Goal: Information Seeking & Learning: Find specific fact

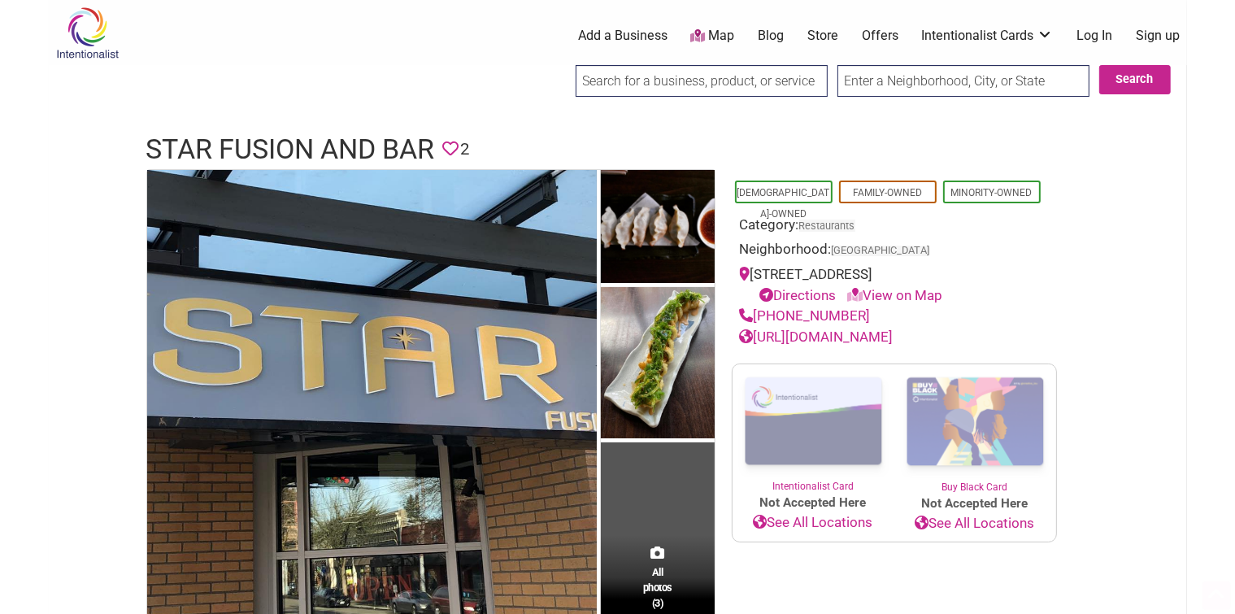
scroll to position [407, 0]
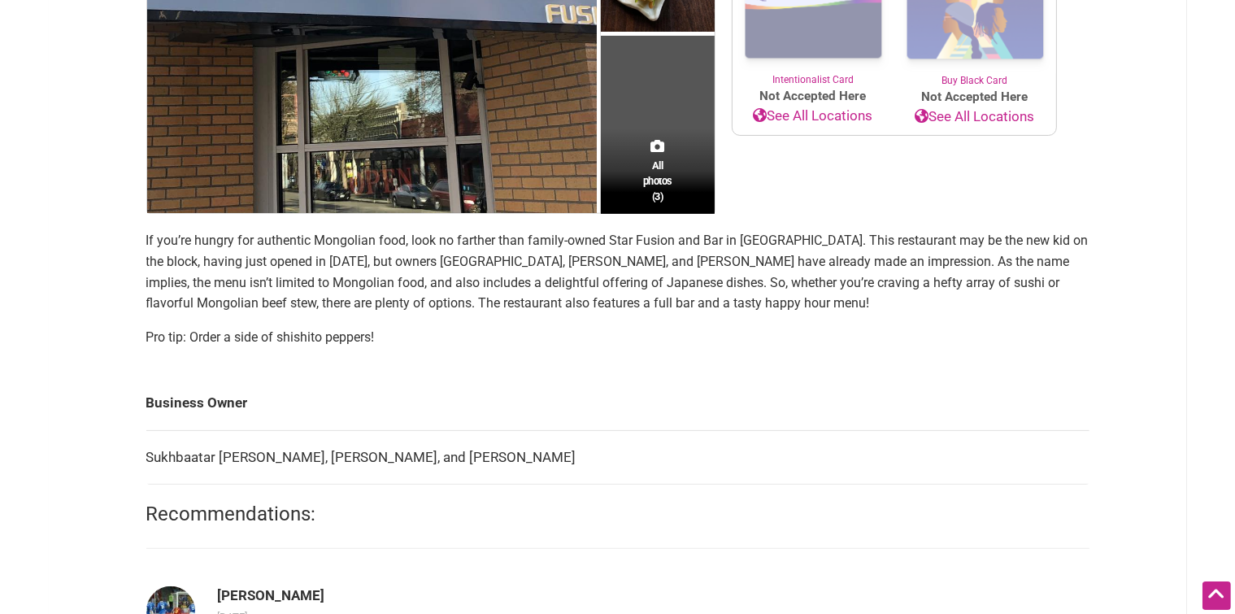
click at [177, 455] on td "Sukhbaatar Bayaraa, Ernie Enkhtaivan, and Khatanzorig Jamiyan" at bounding box center [617, 457] width 943 height 54
copy td "Sukhbaatar"
click at [189, 464] on td "Sukhbaatar Bayaraa, Ernie Enkhtaivan, and Khatanzorig Jamiyan" at bounding box center [617, 457] width 943 height 54
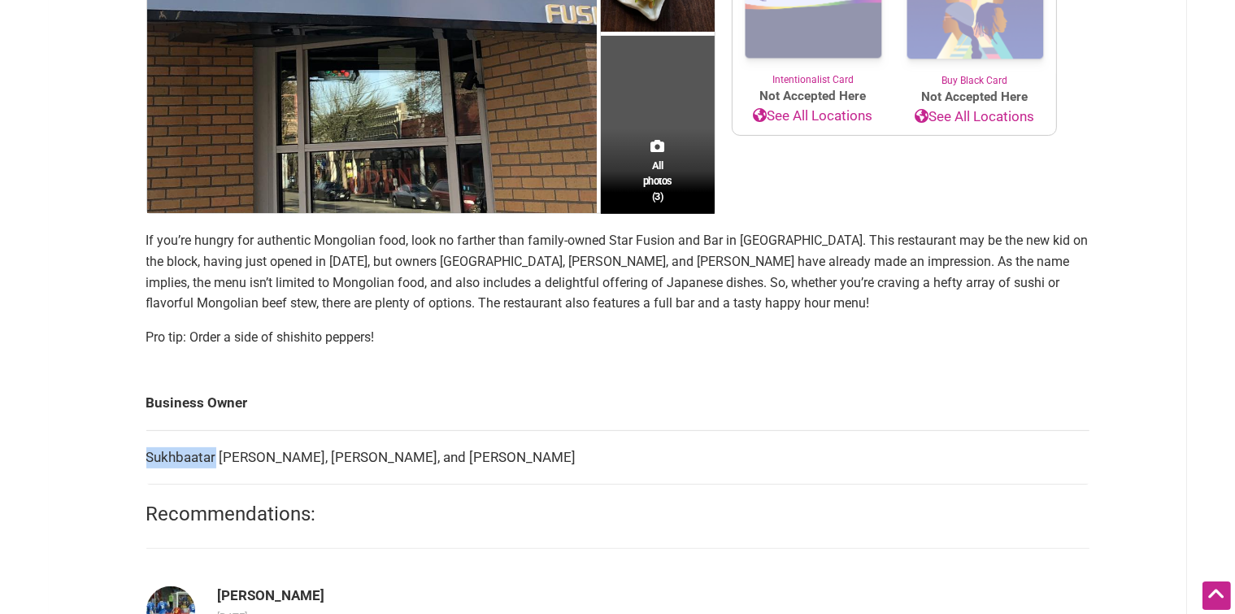
click at [189, 464] on td "Sukhbaatar Bayaraa, Ernie Enkhtaivan, and Khatanzorig Jamiyan" at bounding box center [617, 457] width 943 height 54
copy td "Sukhbaatar"
click at [284, 451] on td "Sukhbaatar Bayaraa, Ernie Enkhtaivan, and Khatanzorig Jamiyan" at bounding box center [617, 457] width 943 height 54
click at [283, 452] on td "Sukhbaatar Bayaraa, Ernie Enkhtaivan, and Khatanzorig Jamiyan" at bounding box center [617, 457] width 943 height 54
copy td "Ernie"
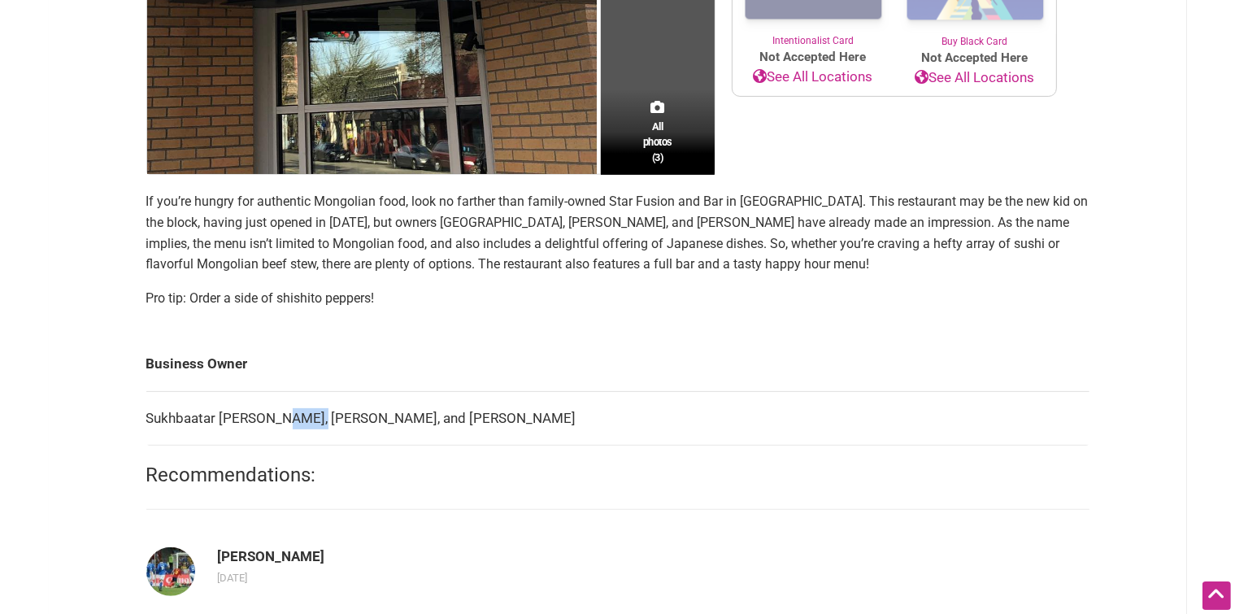
scroll to position [569, 0]
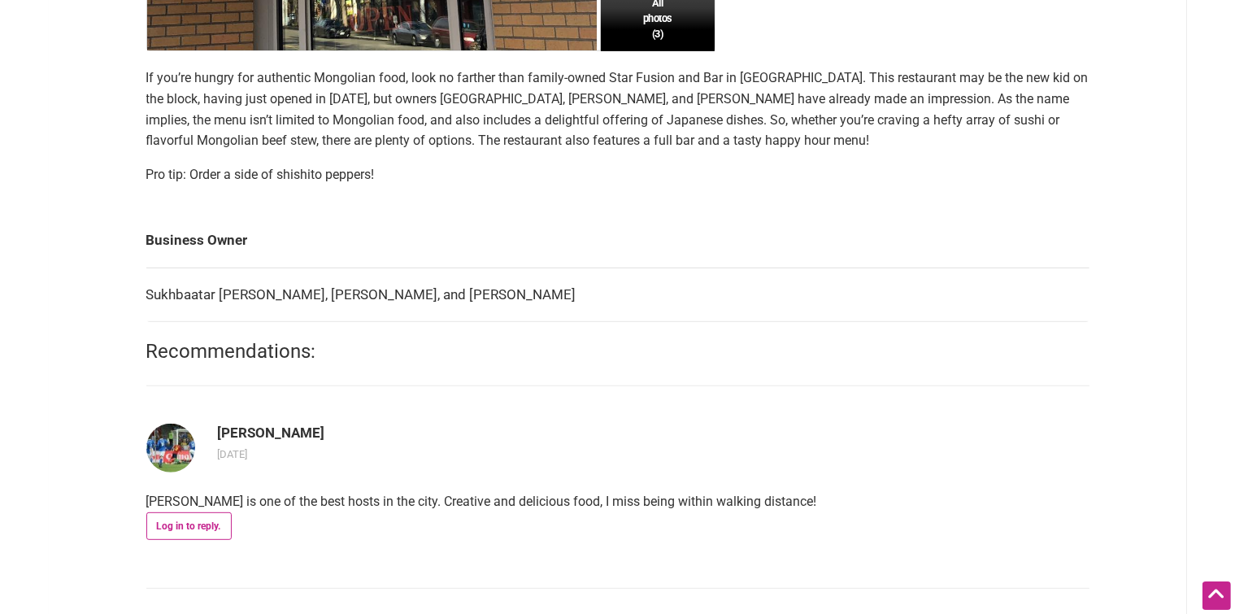
click at [436, 296] on td "Sukhbaatar Bayaraa, Ernie Enkhtaivan, and Khatanzorig Jamiyan" at bounding box center [617, 295] width 943 height 54
copy td "Khatanzorig"
click at [172, 294] on td "Sukhbaatar Bayaraa, Ernie Enkhtaivan, and Khatanzorig Jamiyan" at bounding box center [617, 295] width 943 height 54
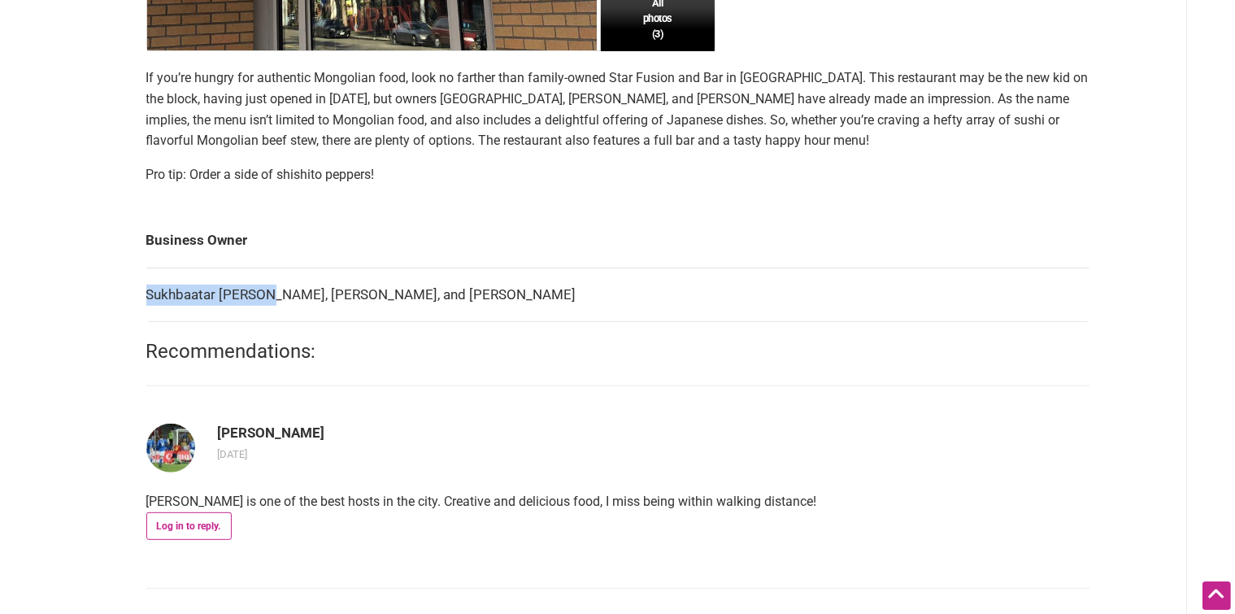
copy td "Sukhbaatar Bayaraa"
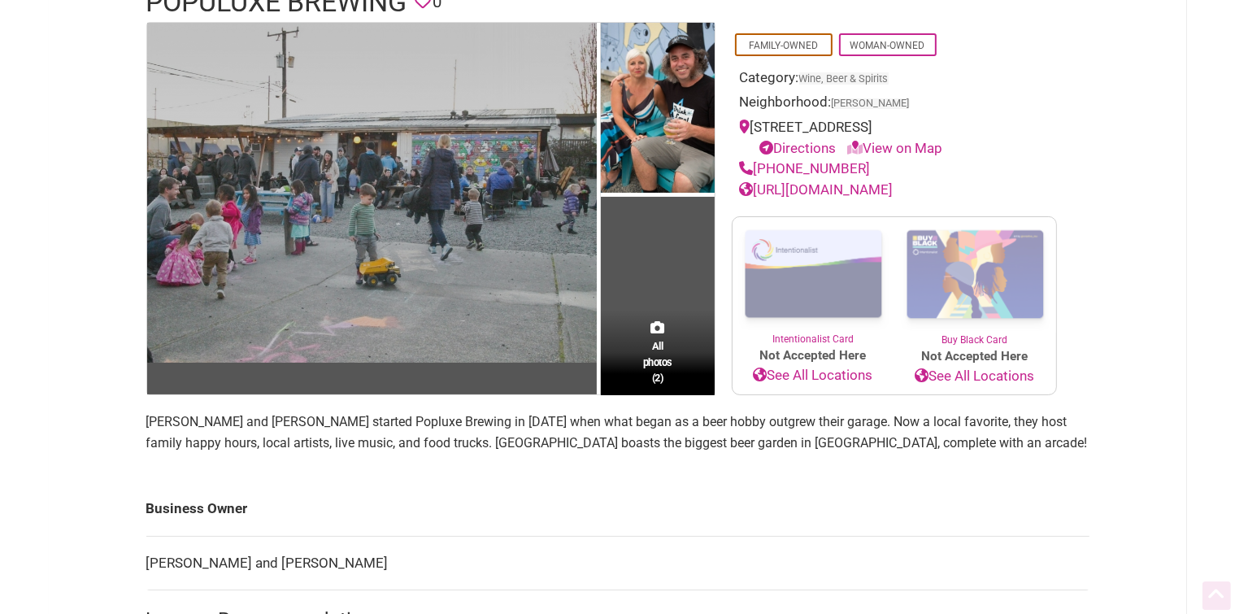
scroll to position [244, 0]
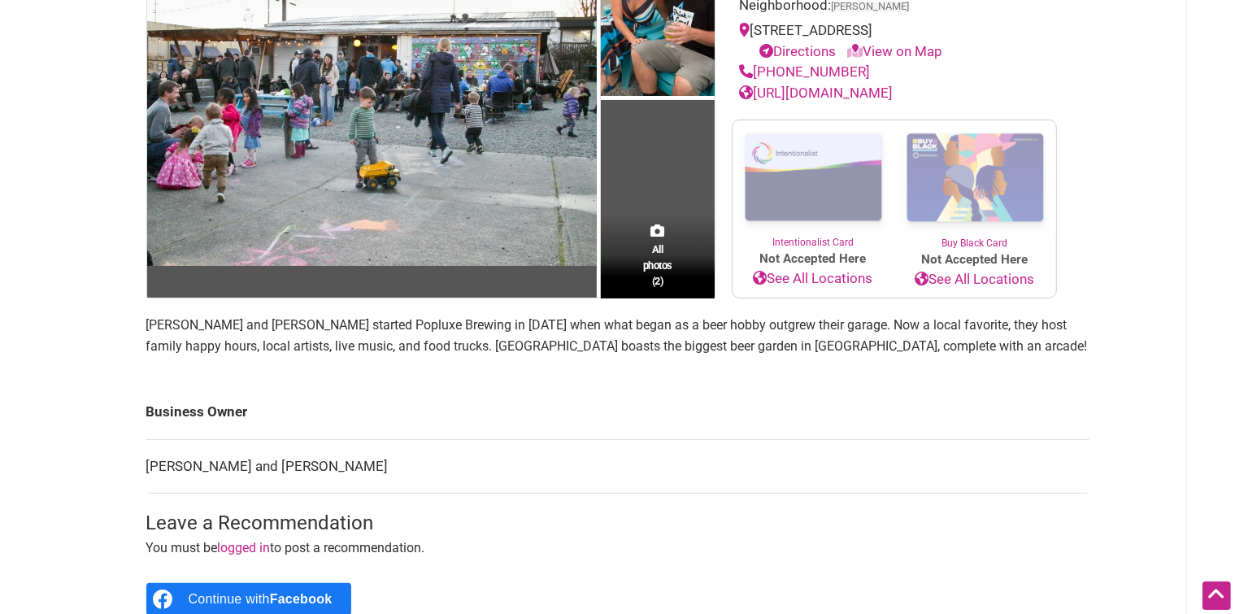
click at [156, 456] on td "[PERSON_NAME] and [PERSON_NAME]" at bounding box center [617, 466] width 943 height 54
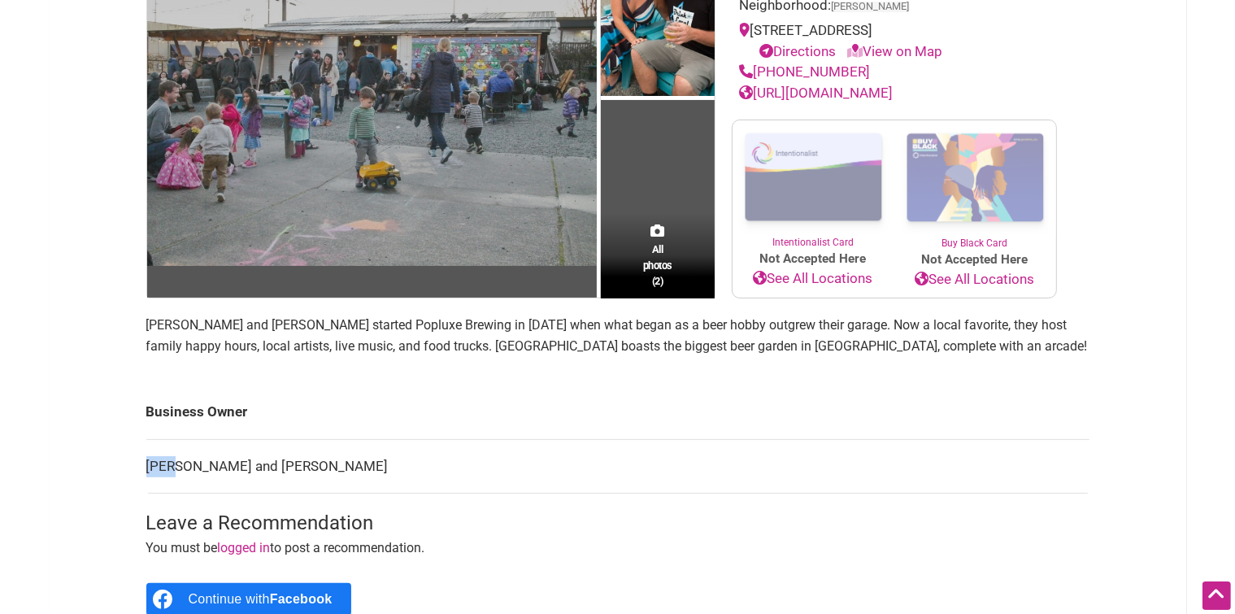
copy td "[PERSON_NAME]"
